Goal: Transaction & Acquisition: Purchase product/service

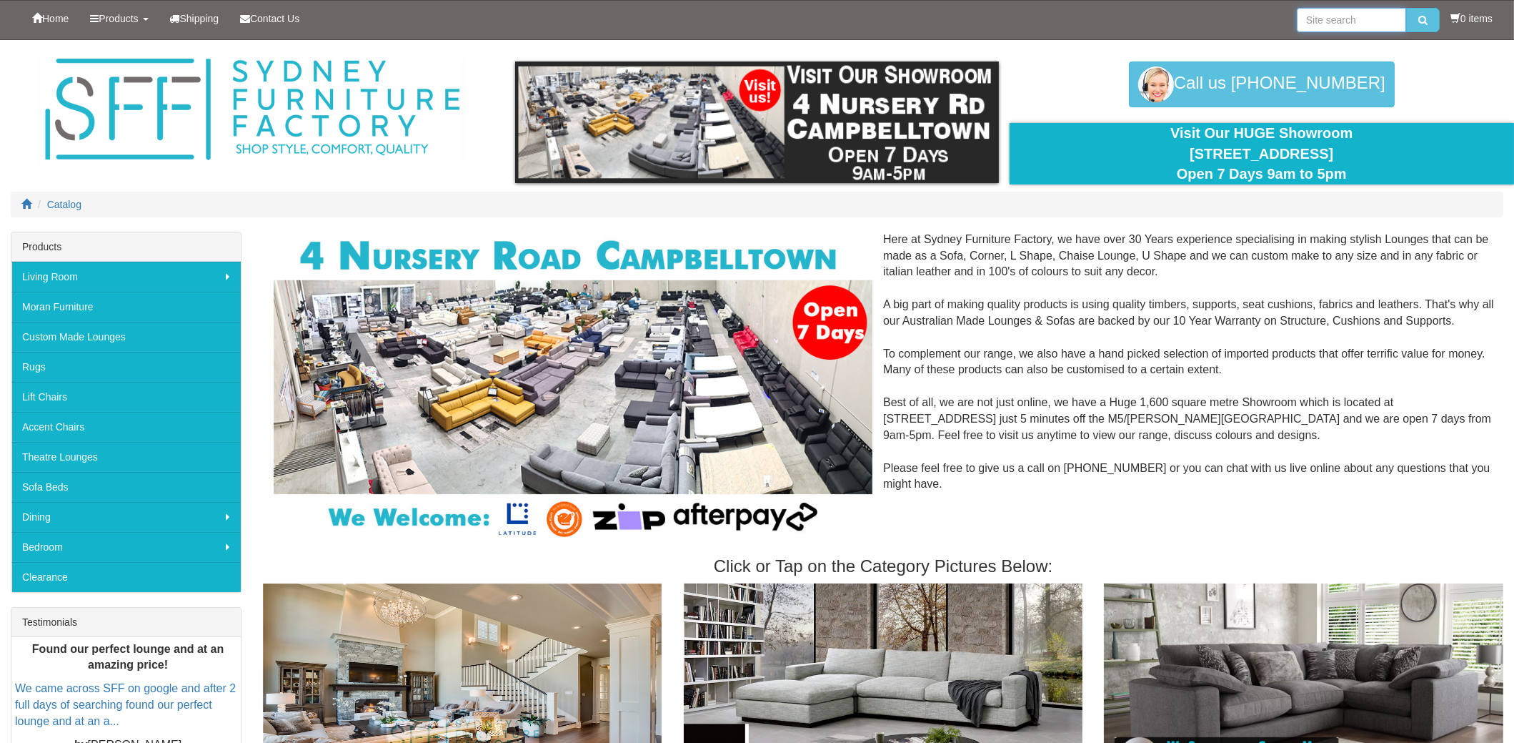
click at [1336, 25] on input "search" at bounding box center [1351, 20] width 109 height 24
type input "recliners"
click at [1406, 8] on button "submit" at bounding box center [1423, 20] width 34 height 24
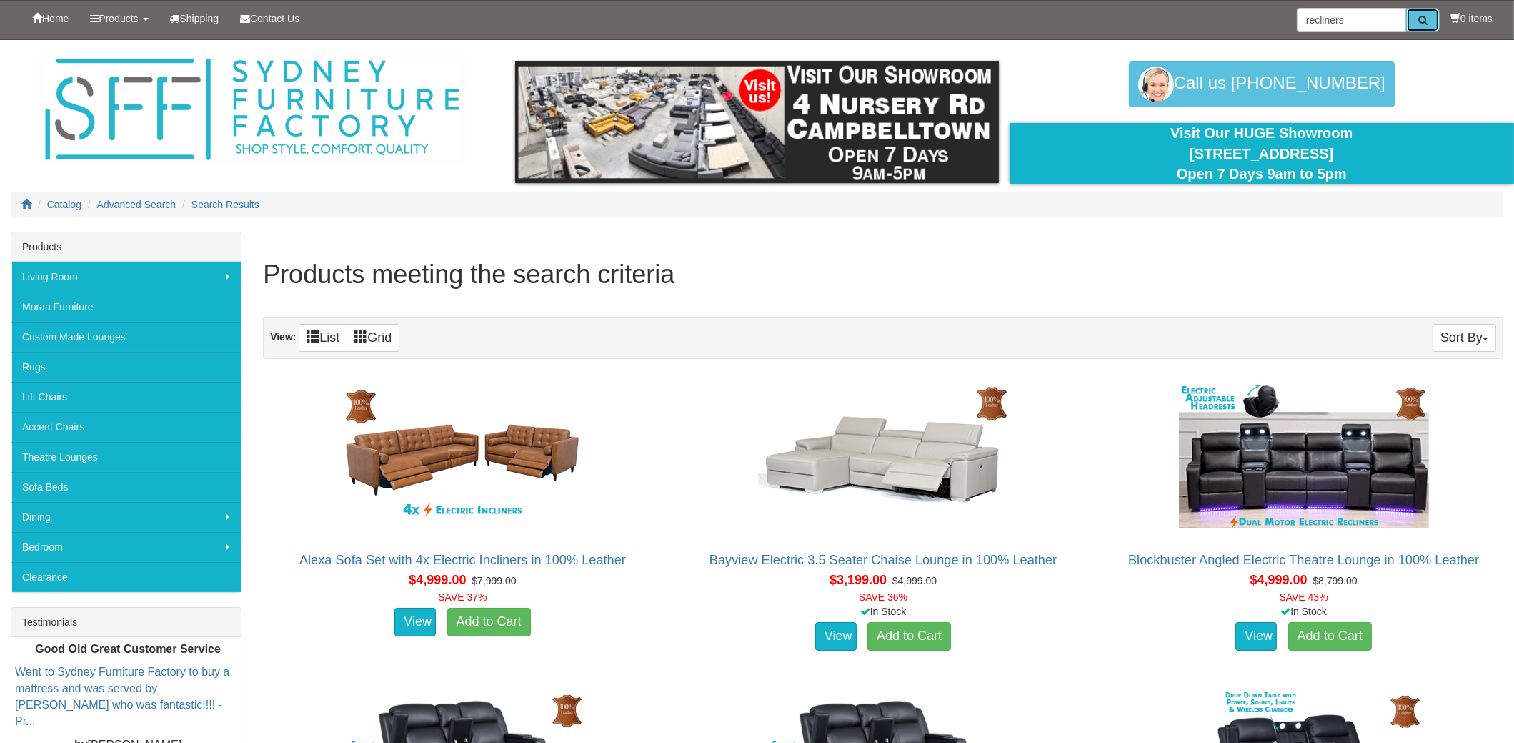
click at [1426, 26] on button "submit" at bounding box center [1423, 20] width 34 height 24
click at [1475, 337] on button "Sort By" at bounding box center [1465, 338] width 64 height 28
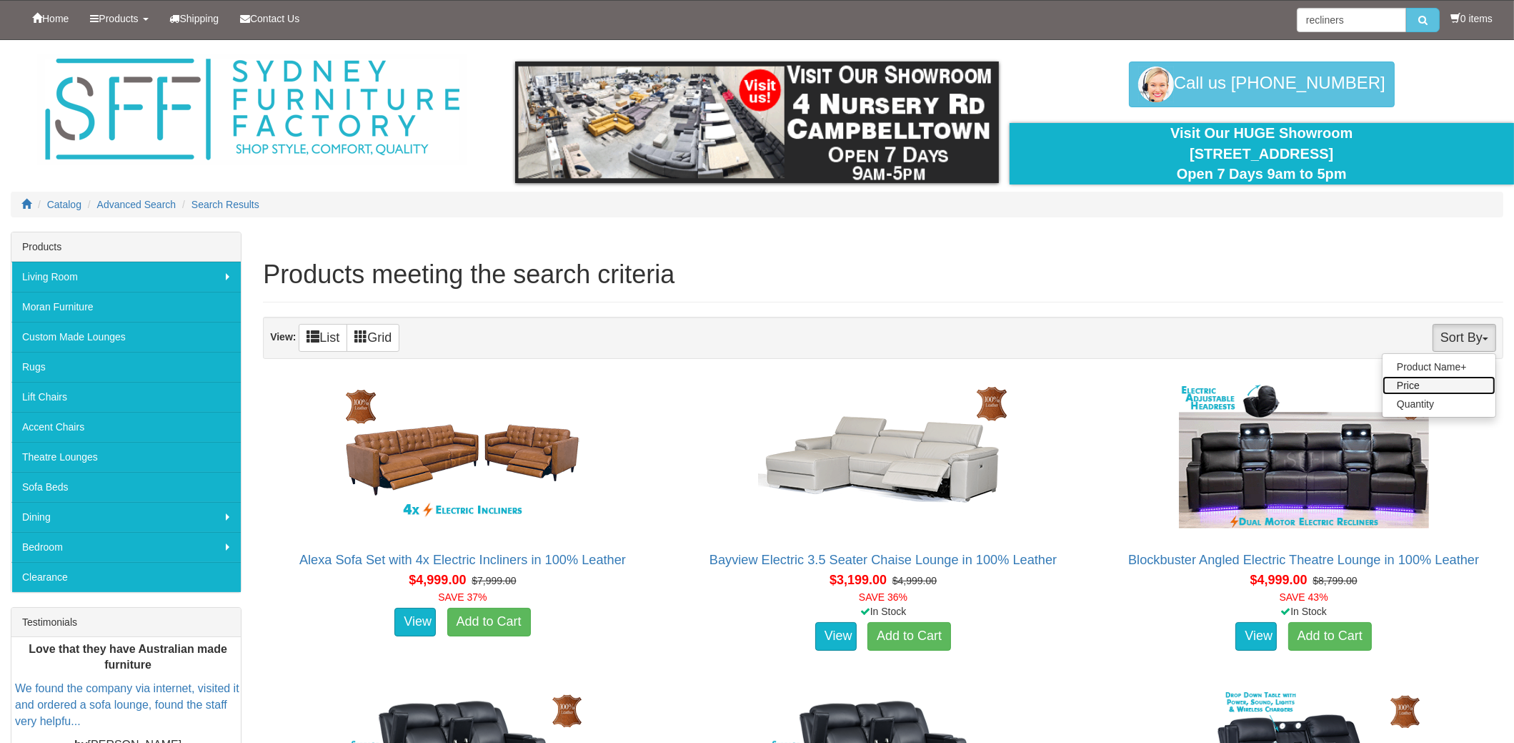
click at [1440, 388] on link "Price" at bounding box center [1439, 385] width 113 height 19
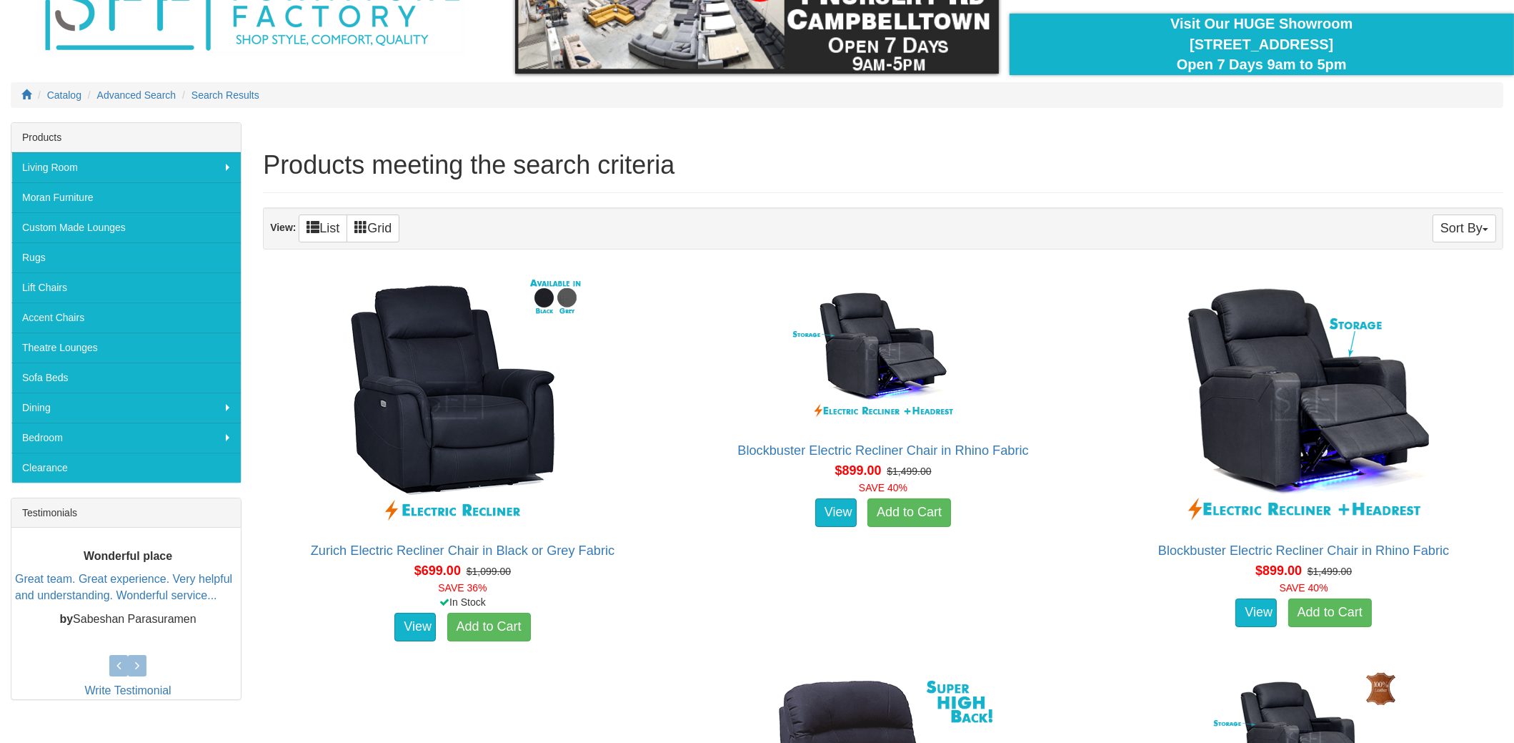
scroll to position [214, 0]
